Goal: Navigation & Orientation: Find specific page/section

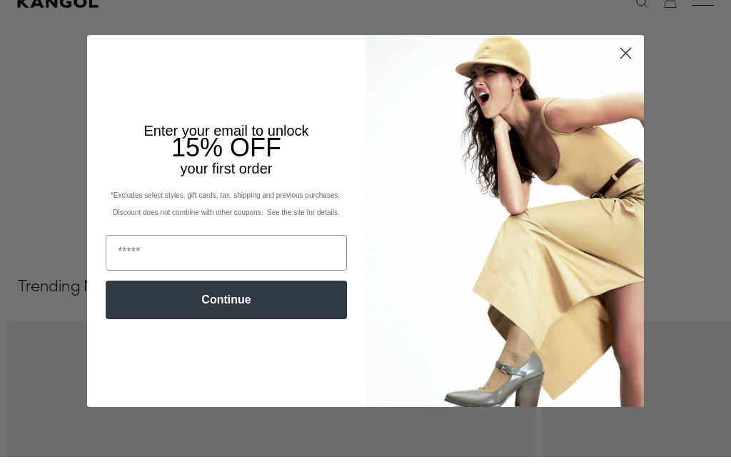
scroll to position [0, 294]
click at [655, 76] on div "Close dialog Enter your email to unlock 15% OFF your first order *Excludes sele…" at bounding box center [365, 235] width 585 height 371
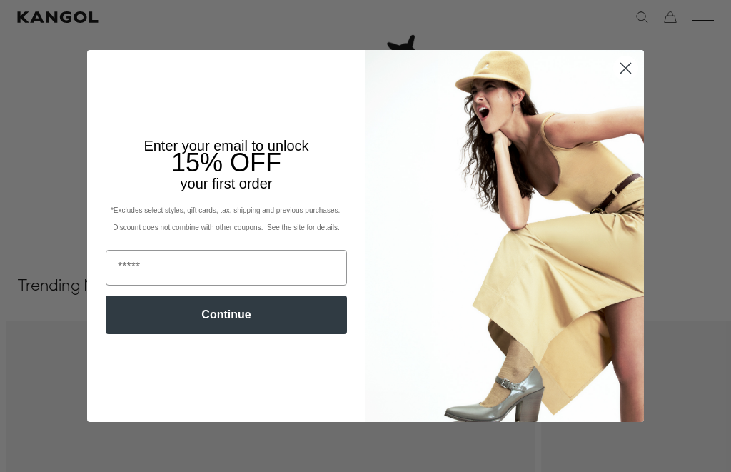
click at [618, 78] on img "POPUP Form" at bounding box center [505, 235] width 278 height 371
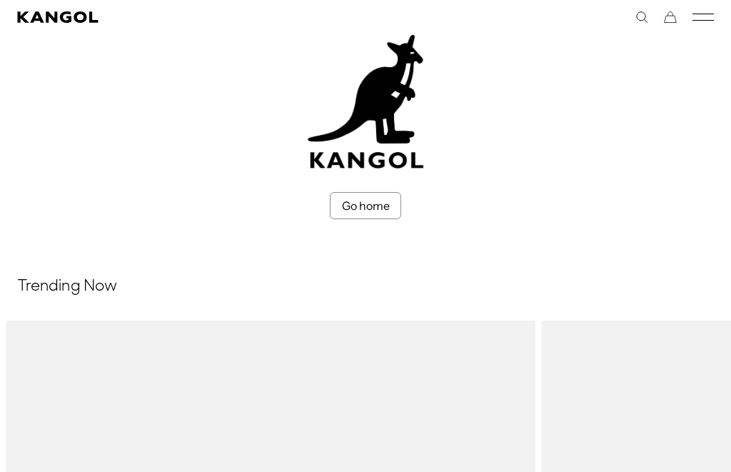
scroll to position [0, 0]
click at [626, 74] on div "Close dialog Enter your email to unlock 15% OFF your first order *Excludes sele…" at bounding box center [365, 235] width 585 height 371
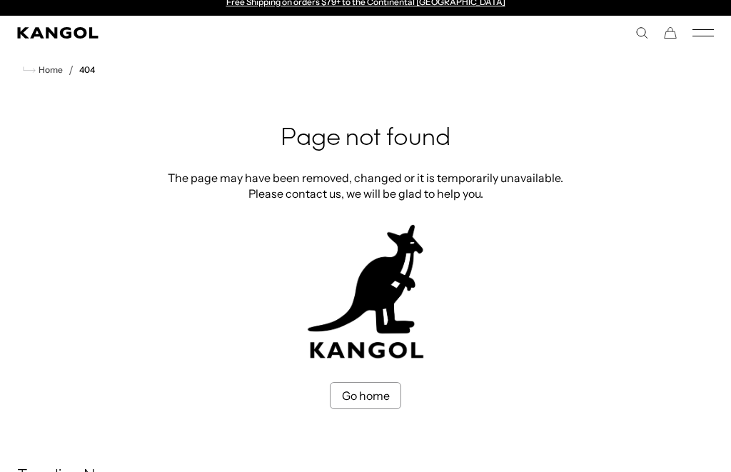
scroll to position [22, 0]
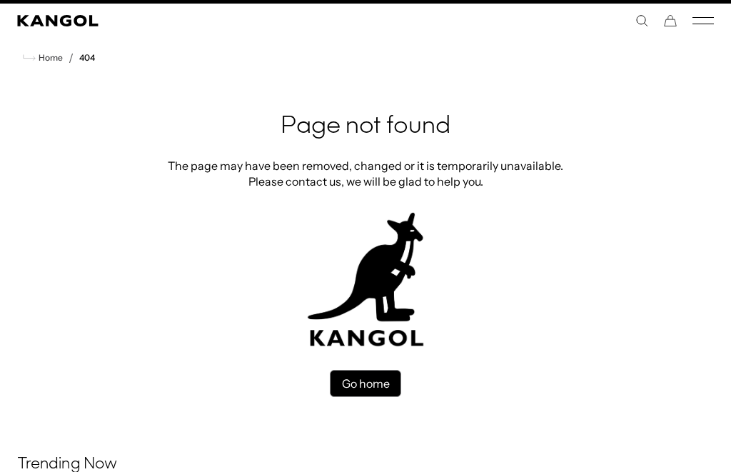
click at [388, 386] on link "Go home" at bounding box center [365, 383] width 71 height 27
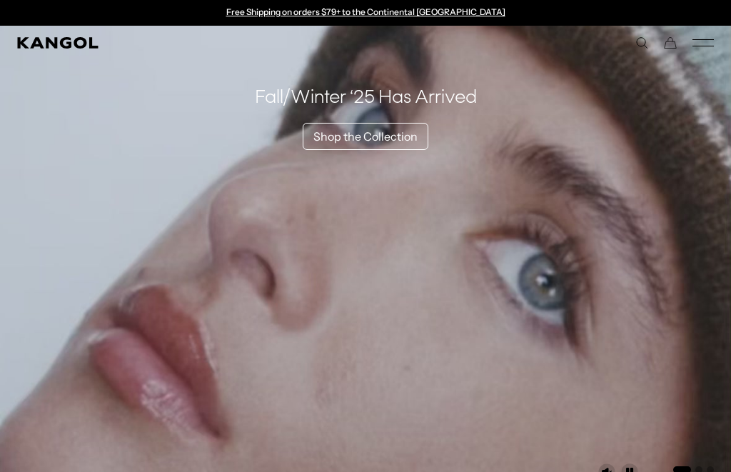
click at [708, 48] on icon "Mobile Menu" at bounding box center [703, 42] width 21 height 13
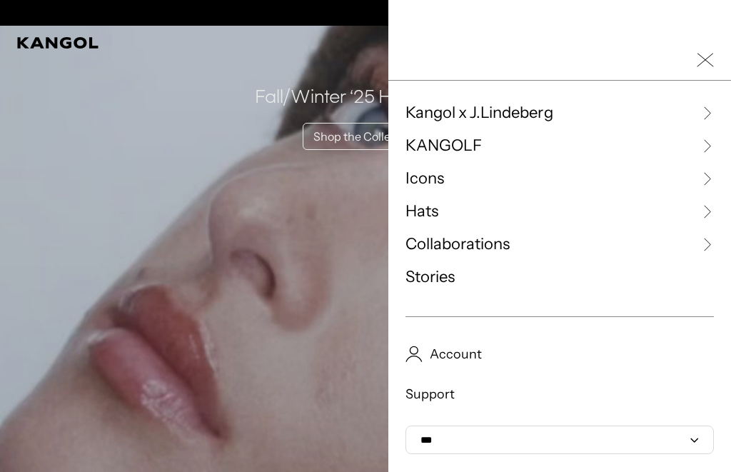
scroll to position [0, 294]
click at [575, 139] on link "KANGOLF" at bounding box center [560, 145] width 308 height 21
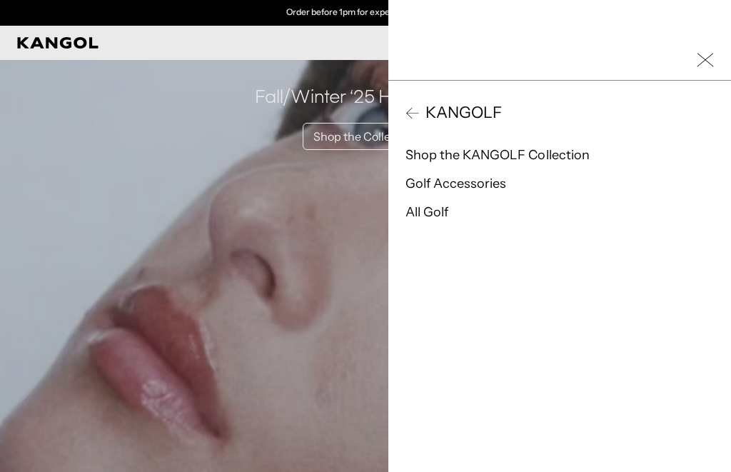
click at [418, 116] on icon at bounding box center [413, 113] width 14 height 14
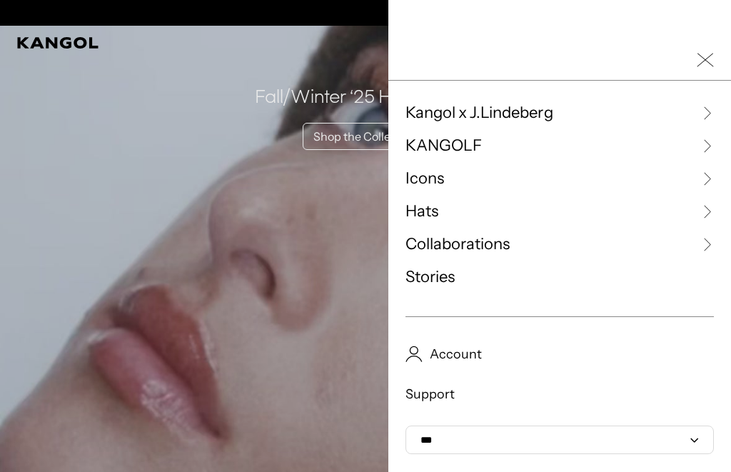
scroll to position [0, 0]
click at [461, 211] on link "Hats" at bounding box center [560, 211] width 308 height 21
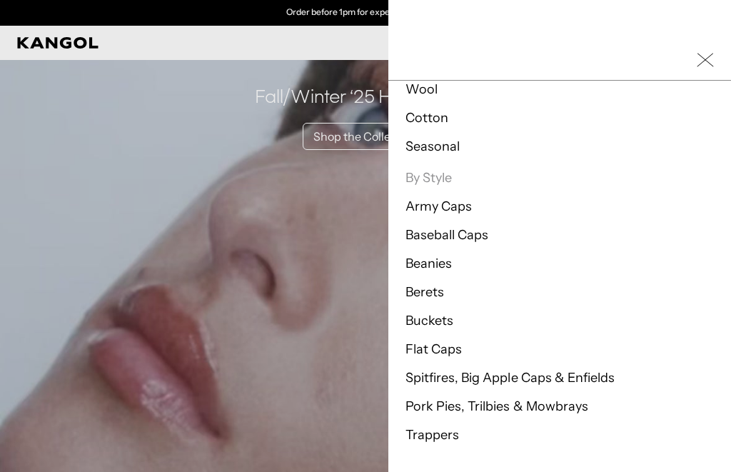
scroll to position [413, 0]
